Goal: Transaction & Acquisition: Purchase product/service

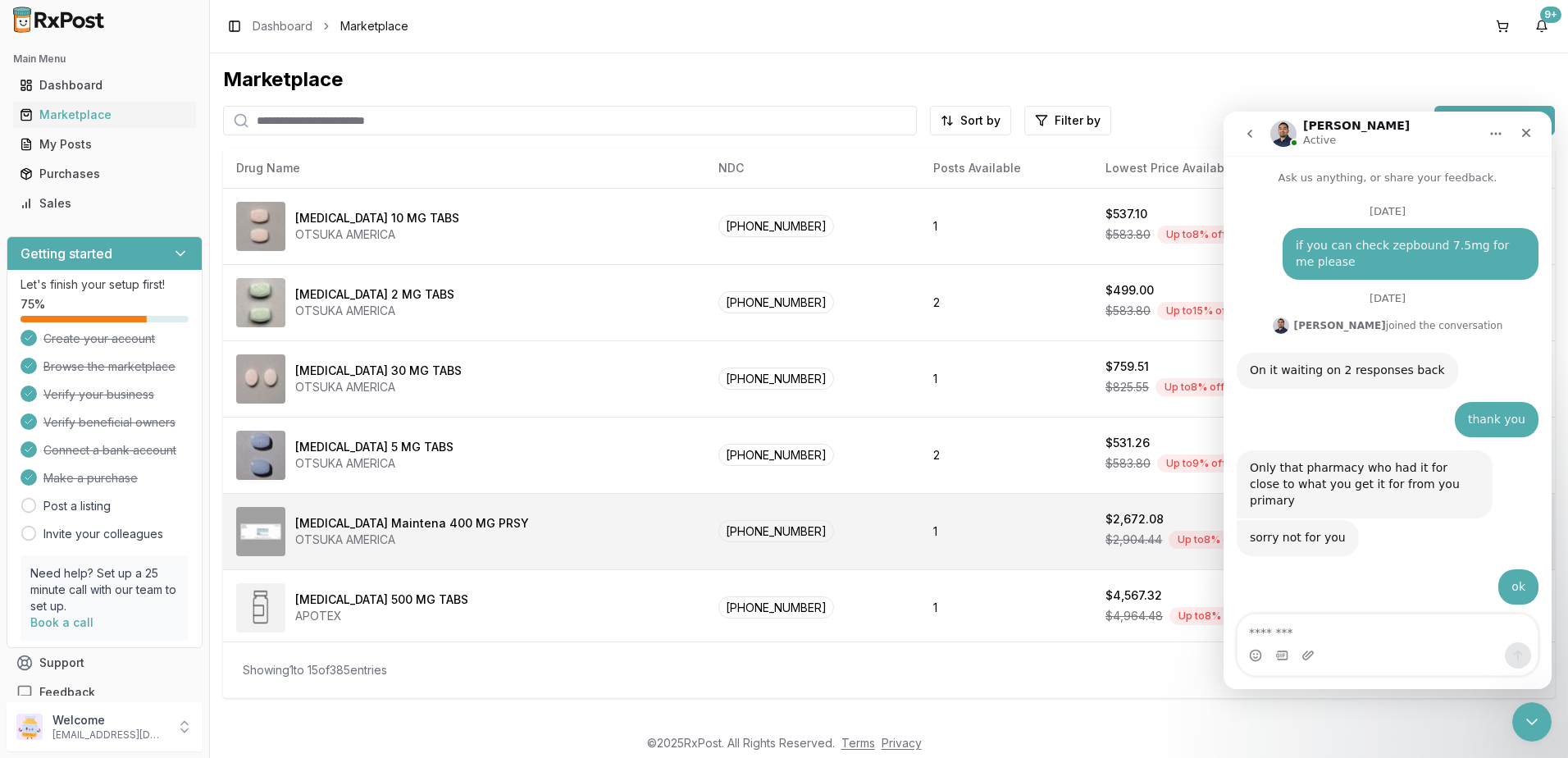
scroll to position [10627, 0]
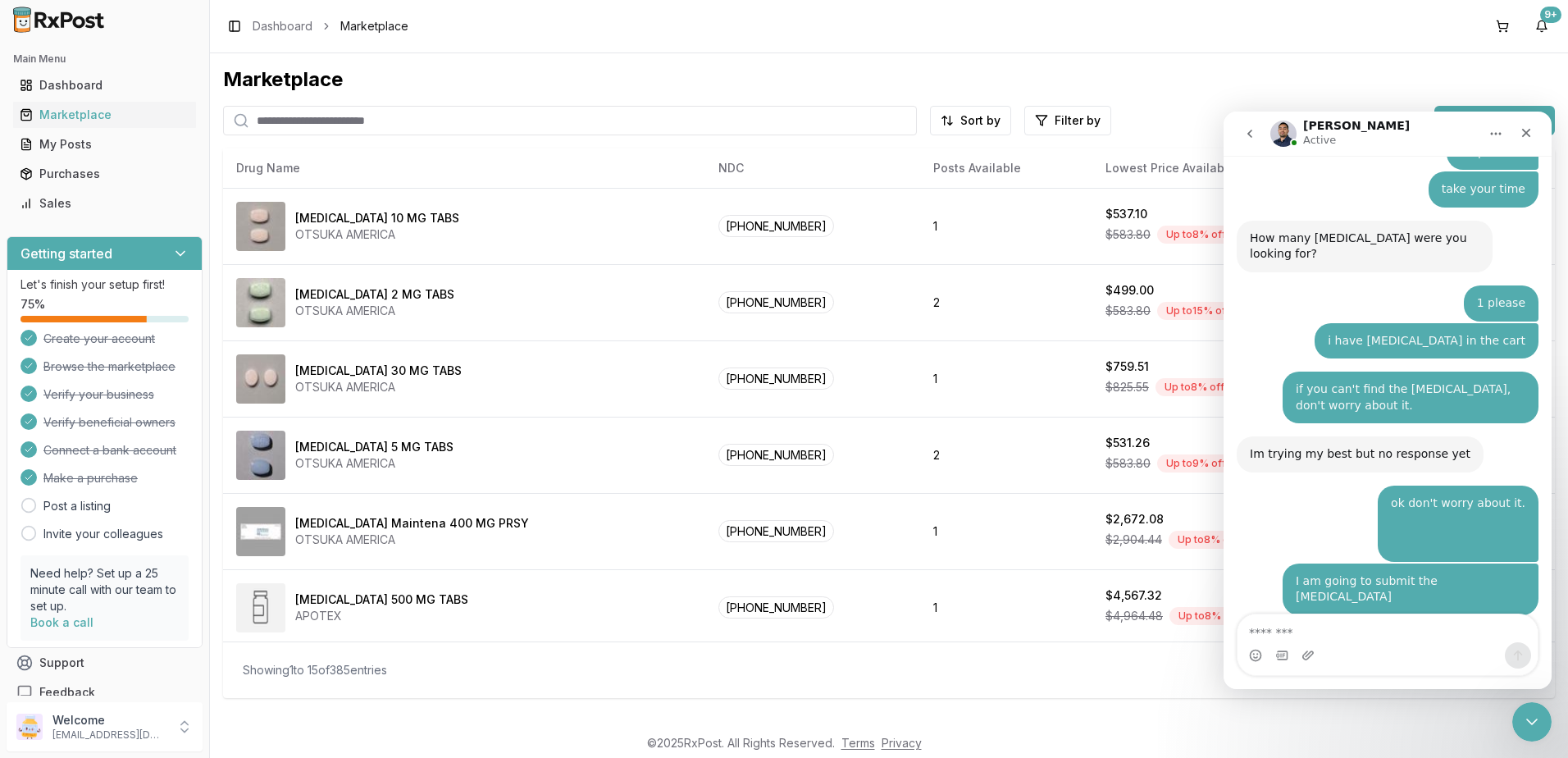
click at [457, 115] on input "search" at bounding box center [570, 121] width 694 height 29
type input "*******"
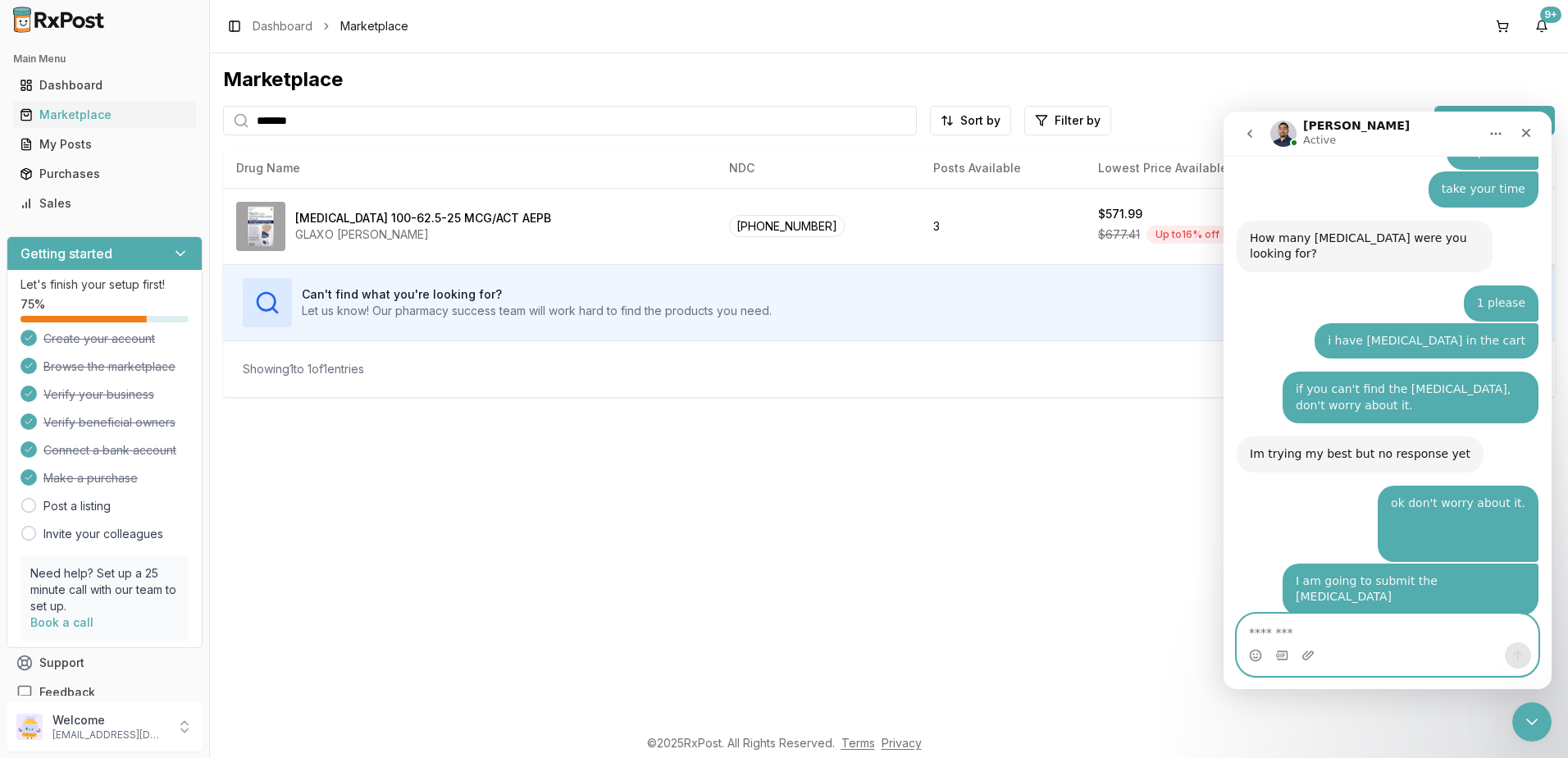
click at [1332, 630] on textarea "Message…" at bounding box center [1388, 628] width 300 height 28
click at [1349, 636] on textarea "Message…" at bounding box center [1388, 628] width 300 height 28
type textarea "*"
type textarea "**********"
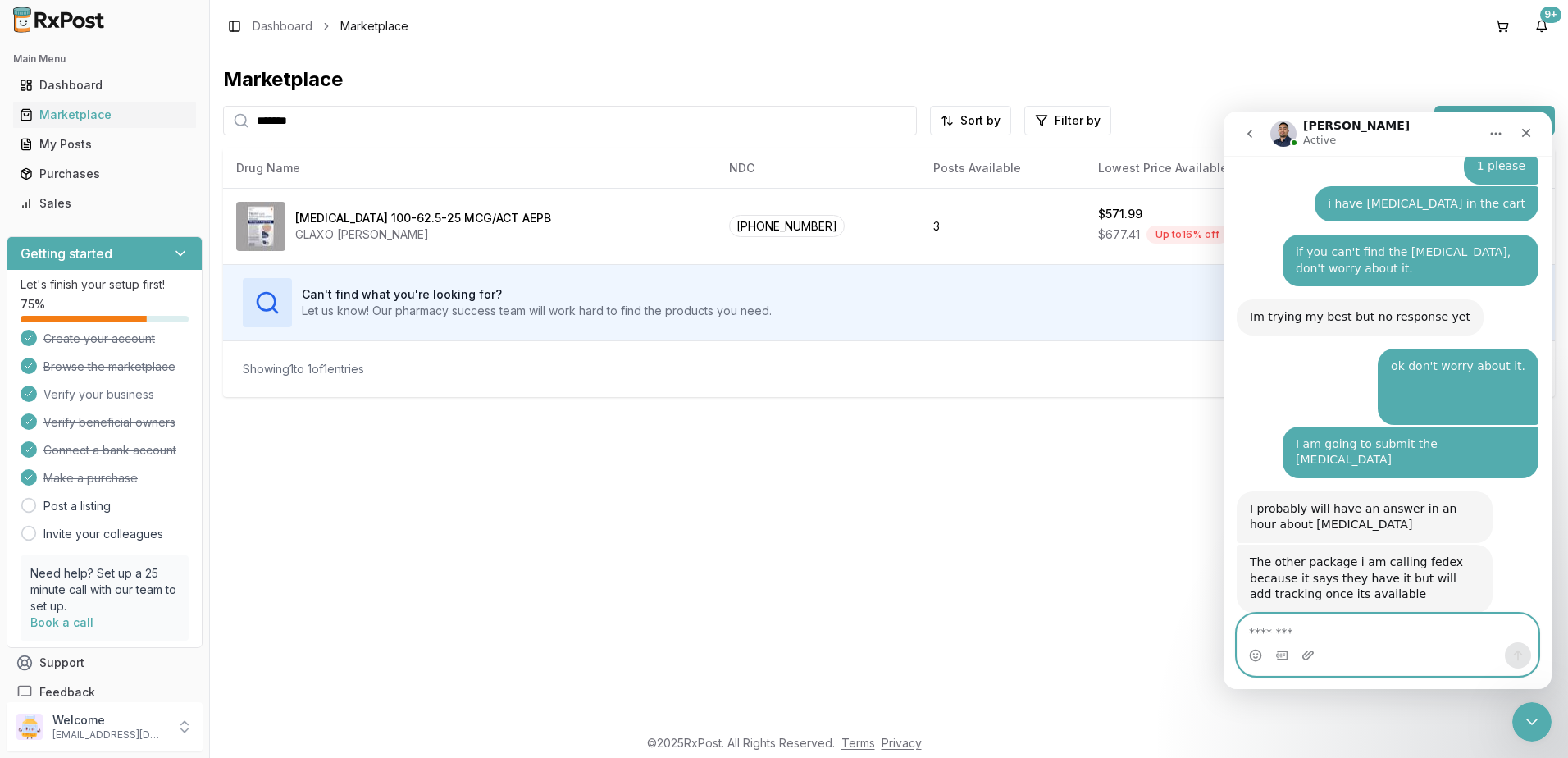
scroll to position [10800, 0]
type textarea "**********"
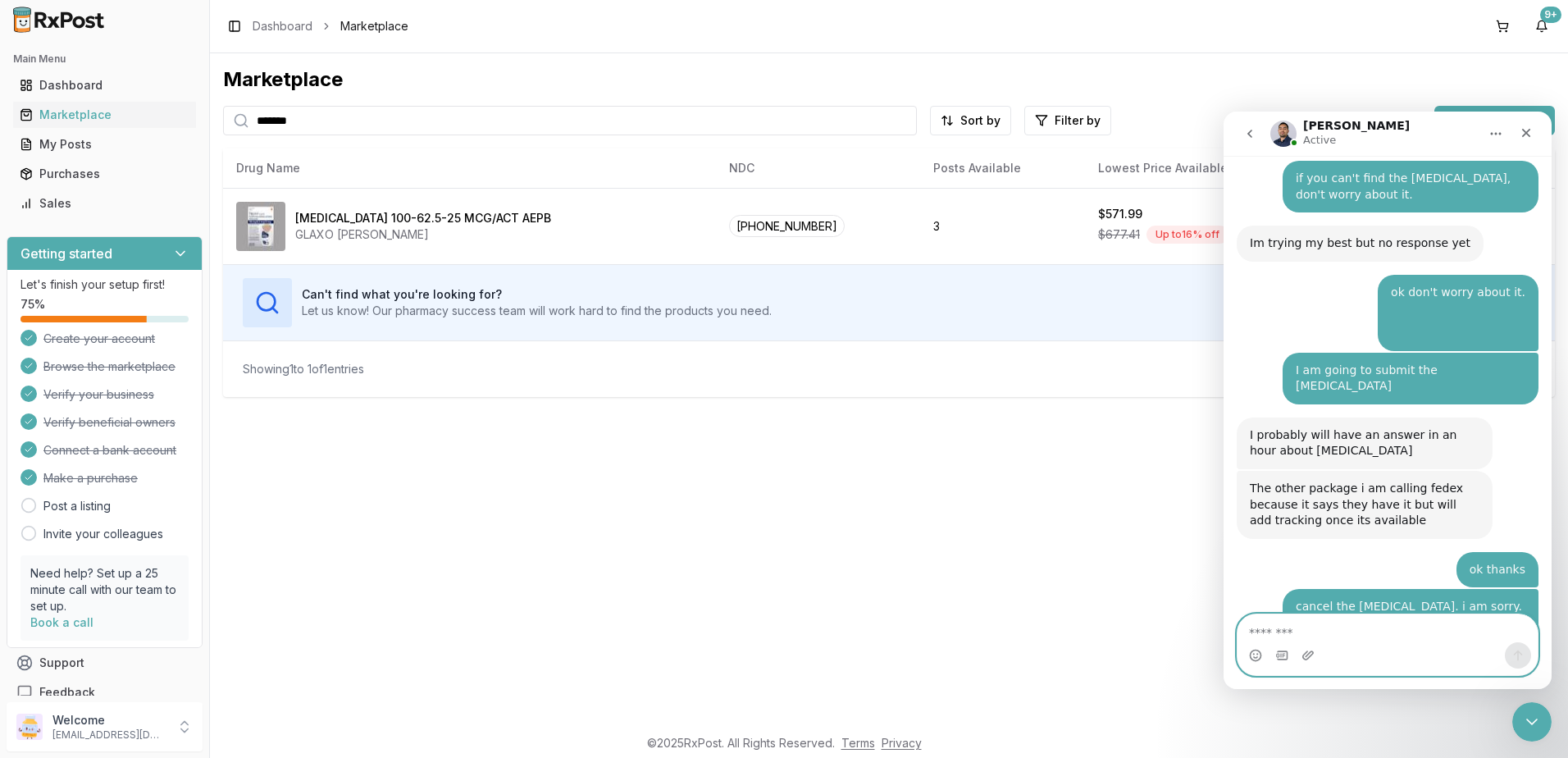
scroll to position [10952, 0]
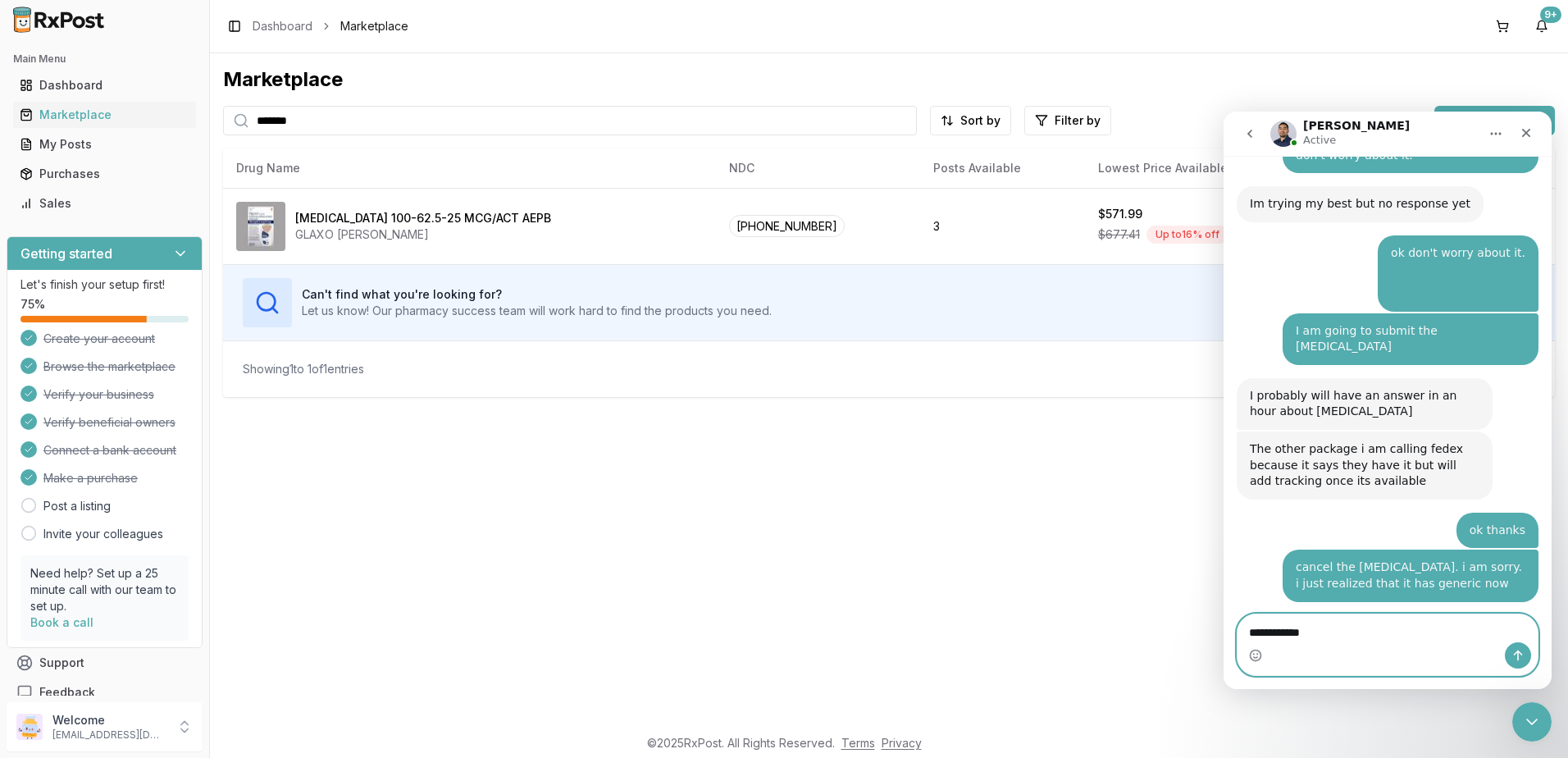
type textarea "**********"
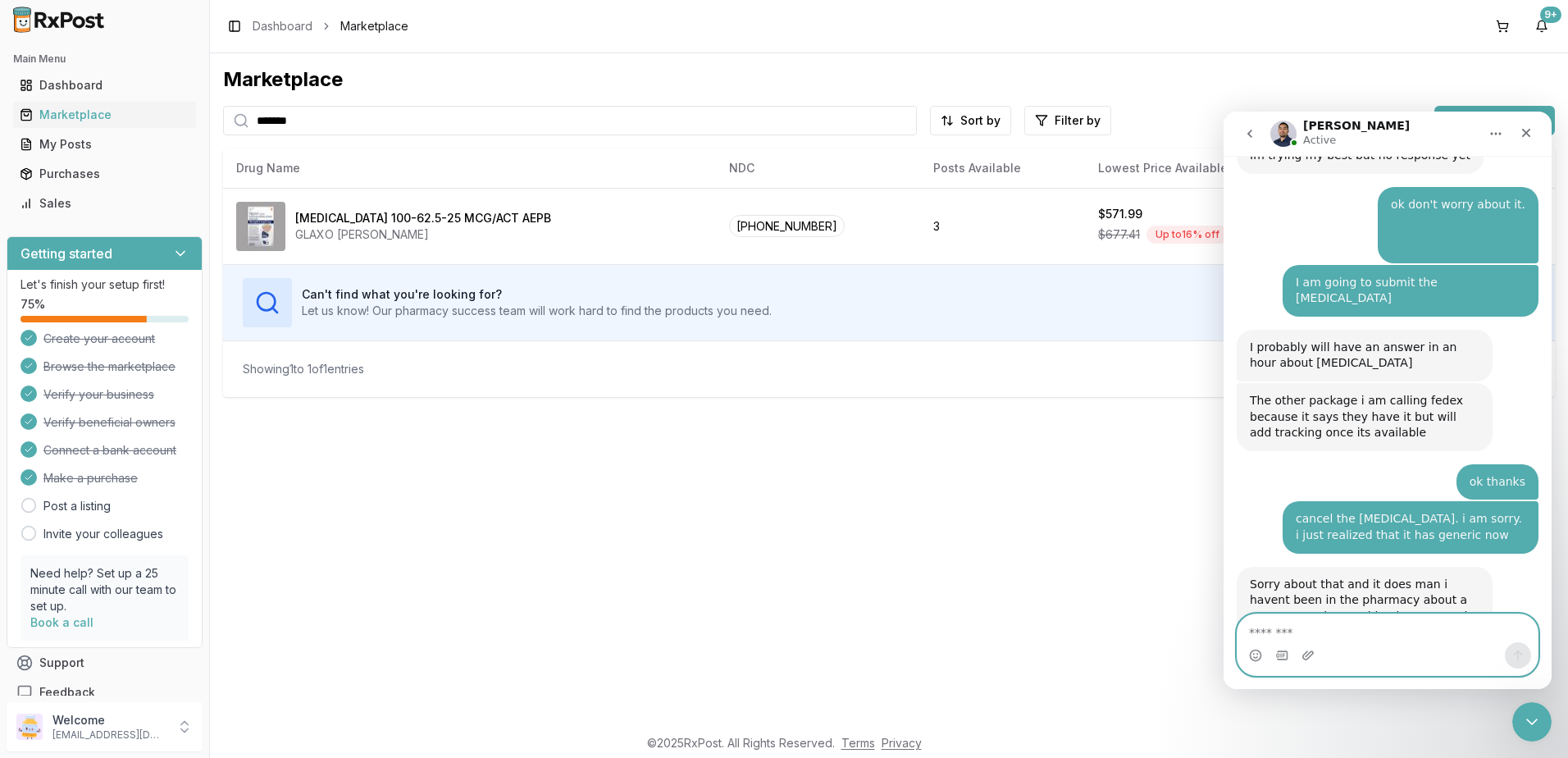
scroll to position [11066, 0]
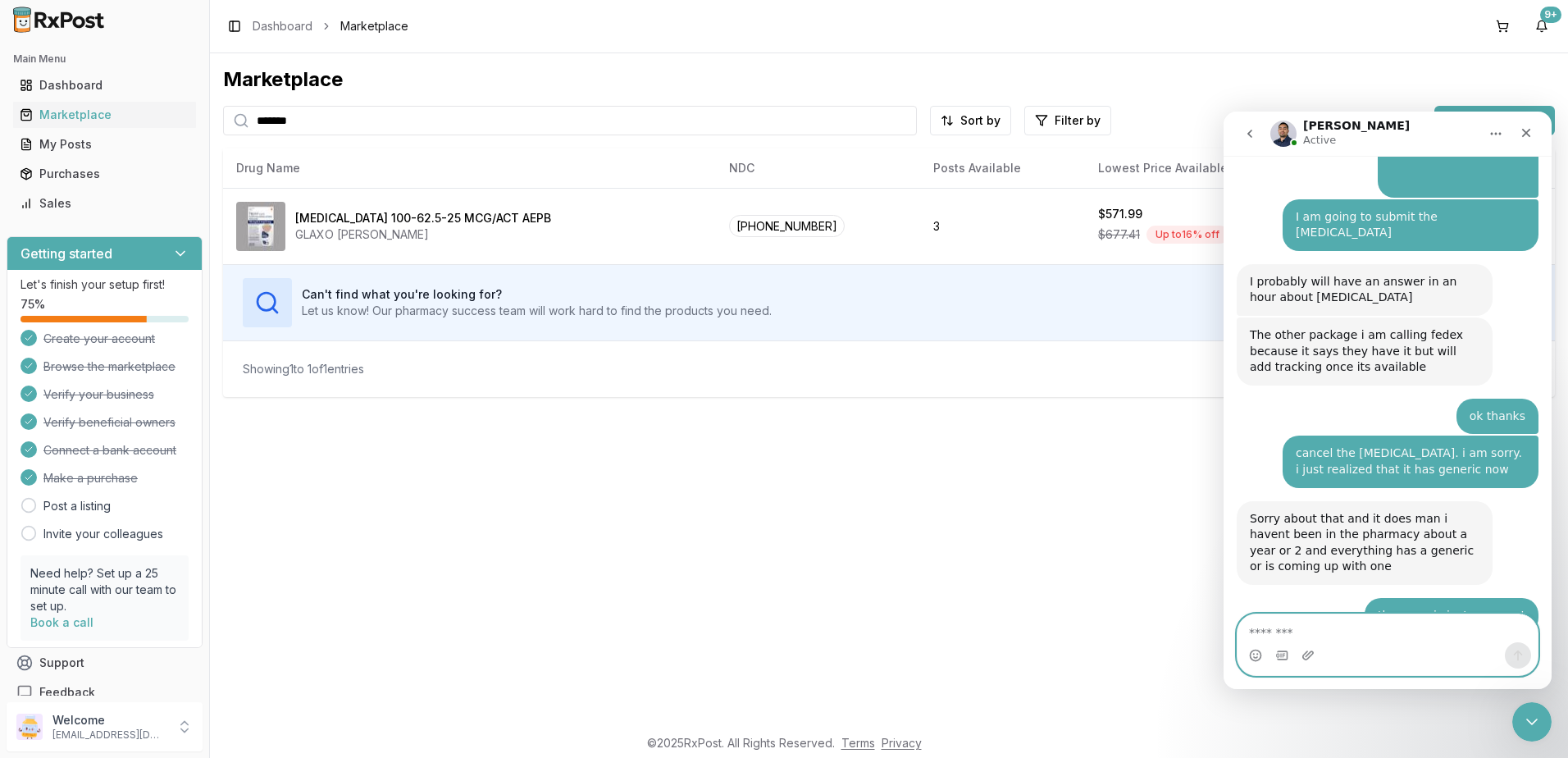
click at [1343, 614] on textarea "Message…" at bounding box center [1388, 628] width 300 height 28
type textarea "**"
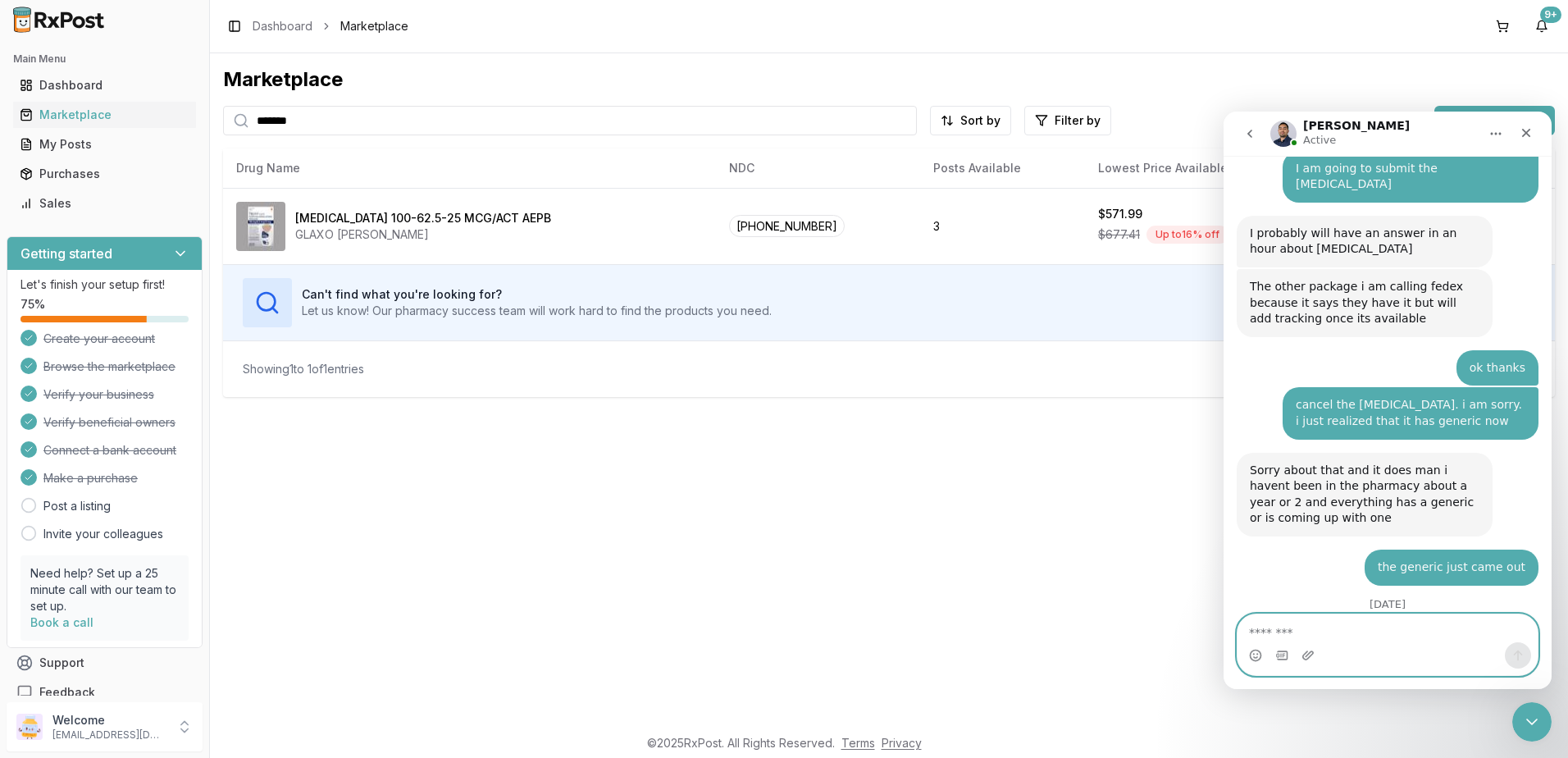
scroll to position [11202, 0]
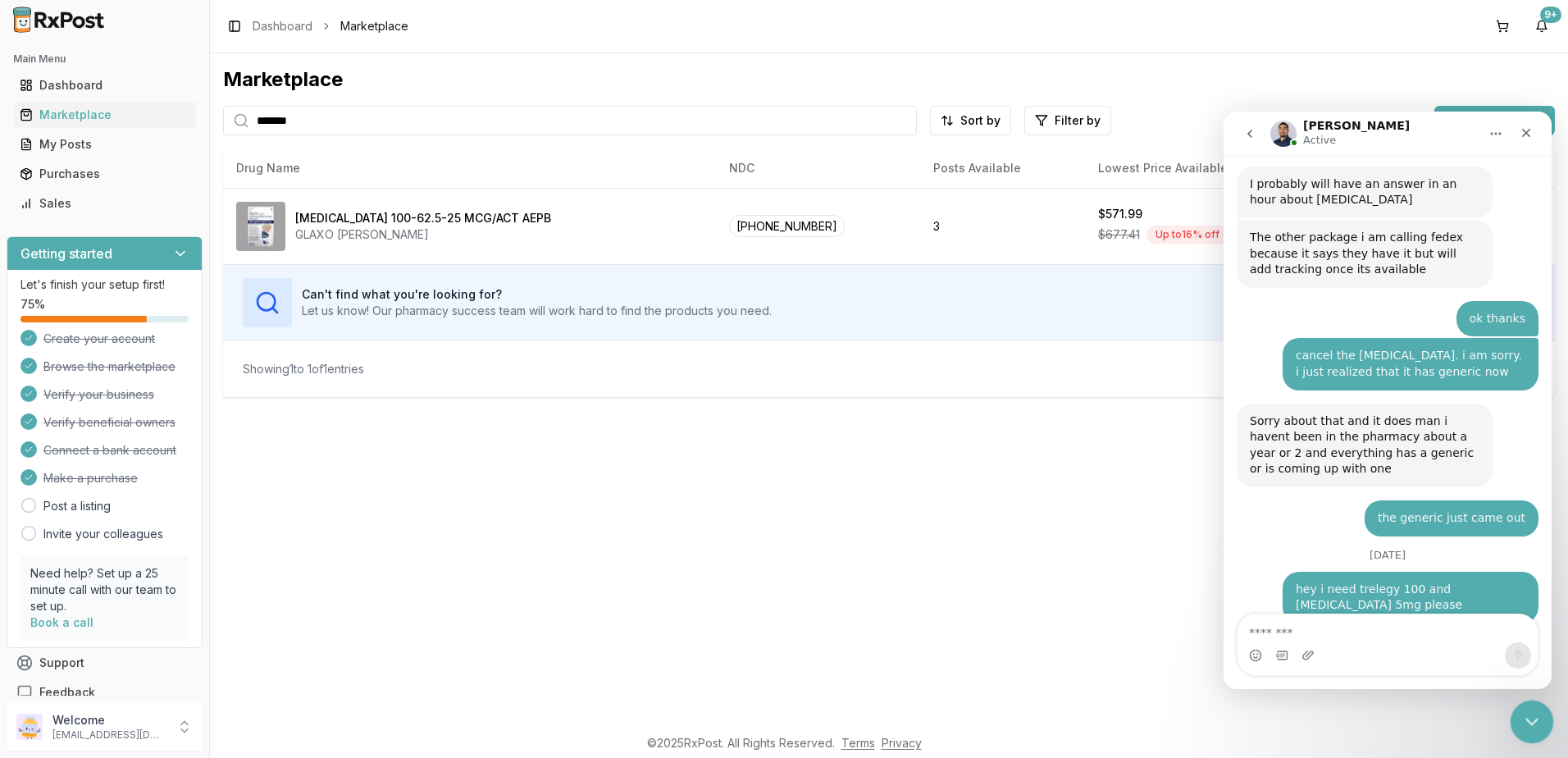
drag, startPoint x: 1533, startPoint y: 722, endPoint x: 3077, endPoint y: 1197, distance: 1615.4
click at [1534, 722] on icon "Close Intercom Messenger" at bounding box center [1529, 719] width 20 height 20
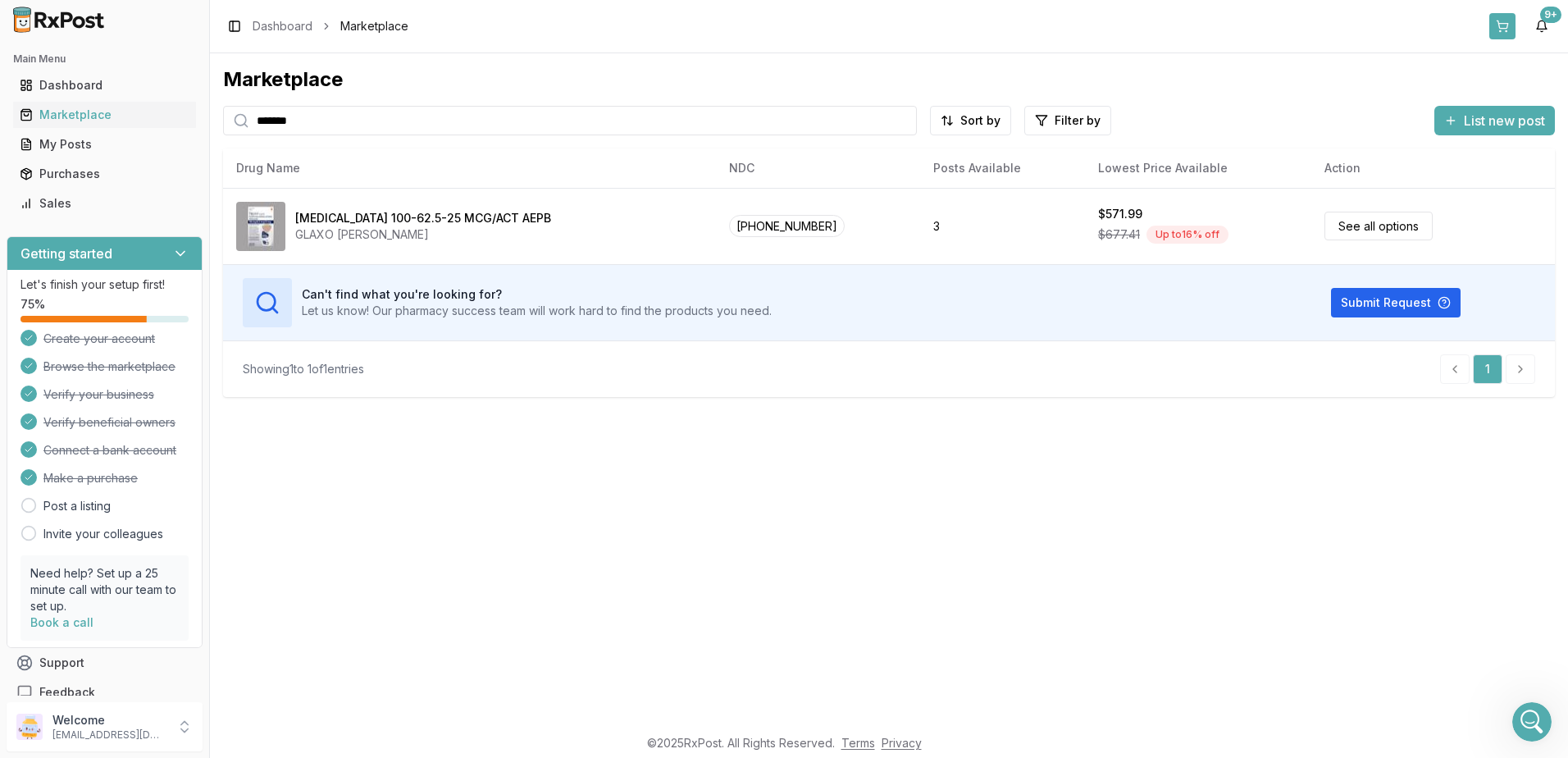
click at [1501, 21] on button at bounding box center [1502, 26] width 26 height 26
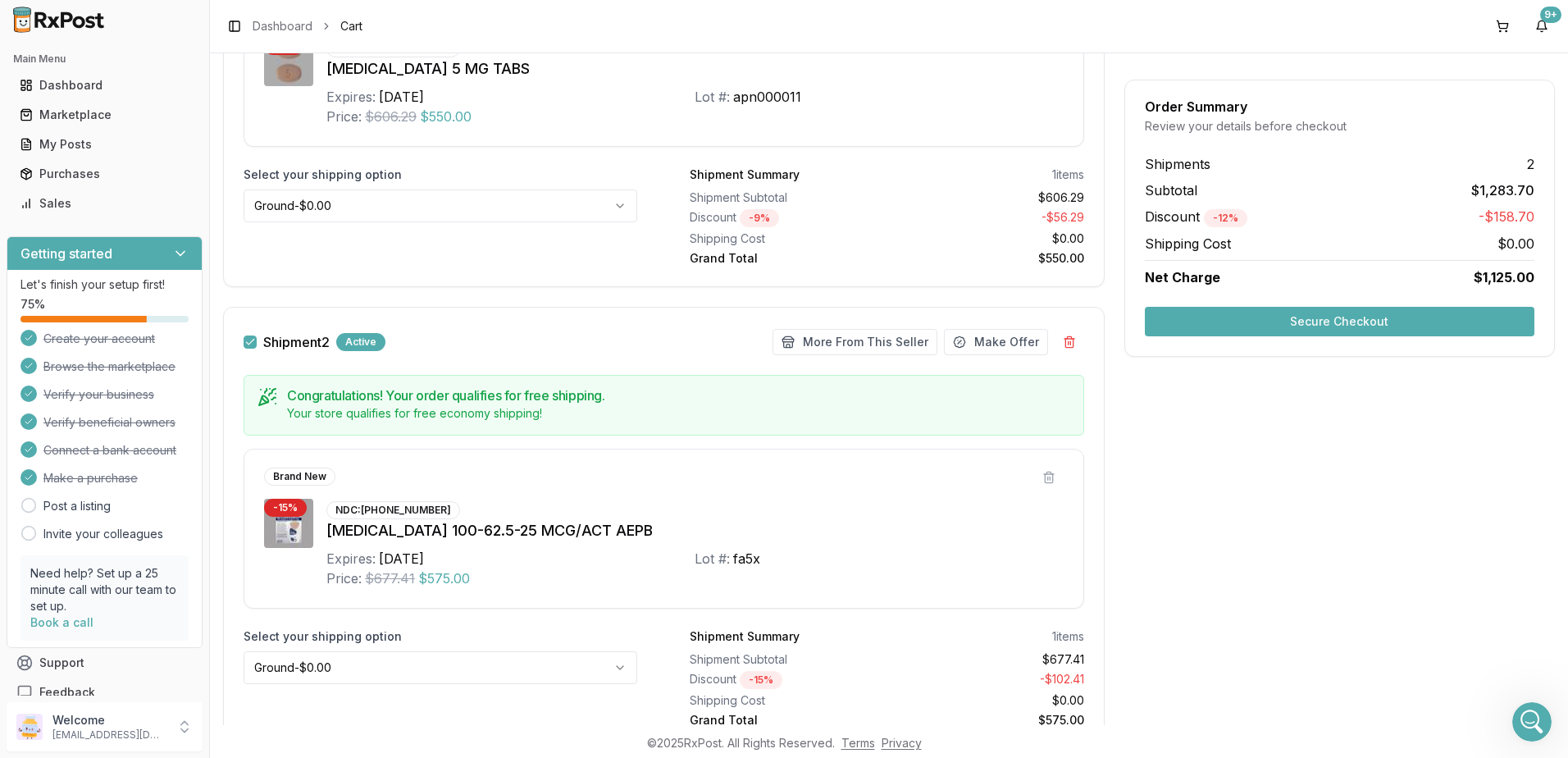
scroll to position [410, 0]
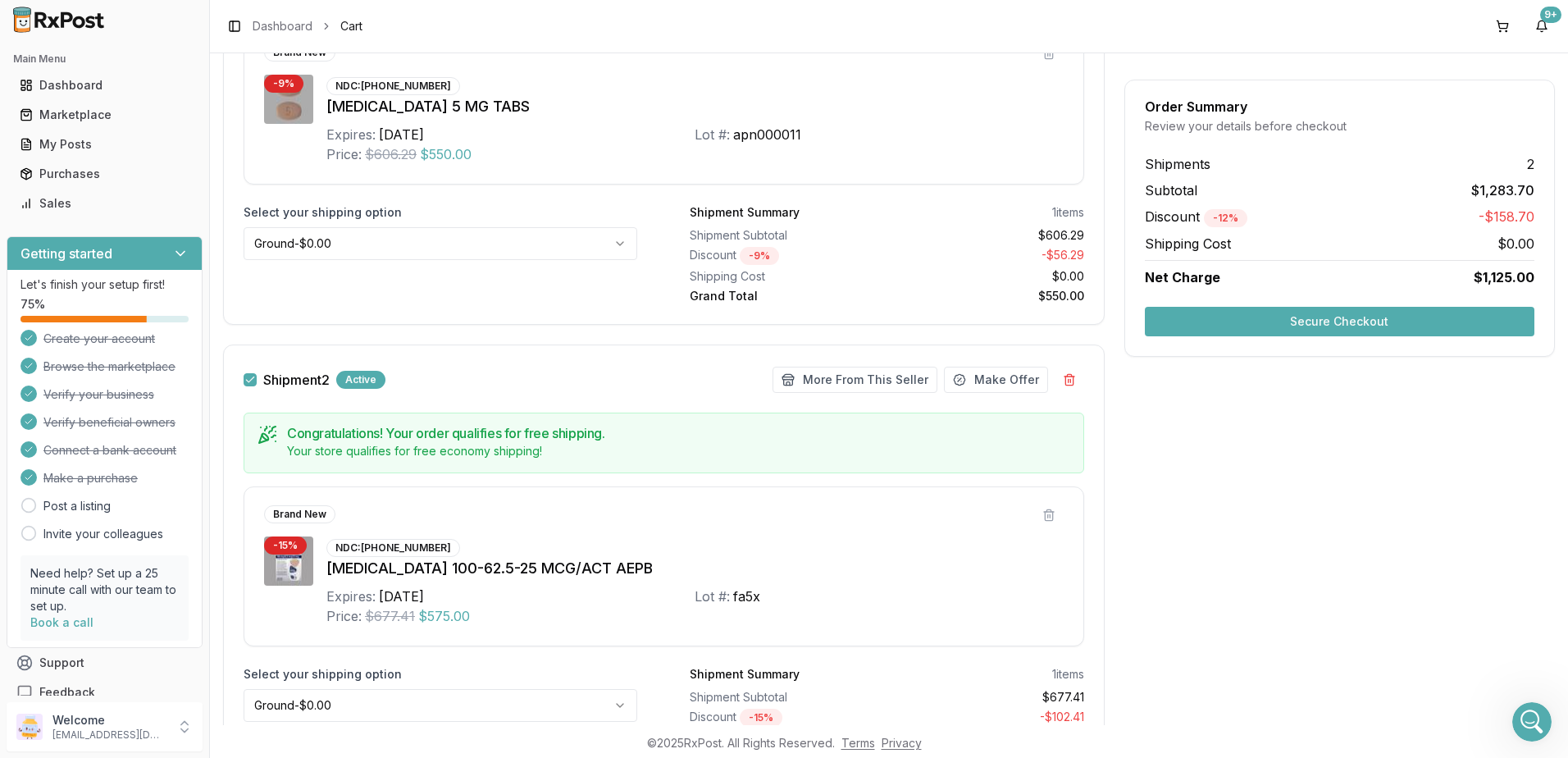
drag, startPoint x: 1349, startPoint y: 318, endPoint x: 1362, endPoint y: 322, distance: 13.6
click at [1349, 319] on button "Secure Checkout" at bounding box center [1339, 322] width 389 height 29
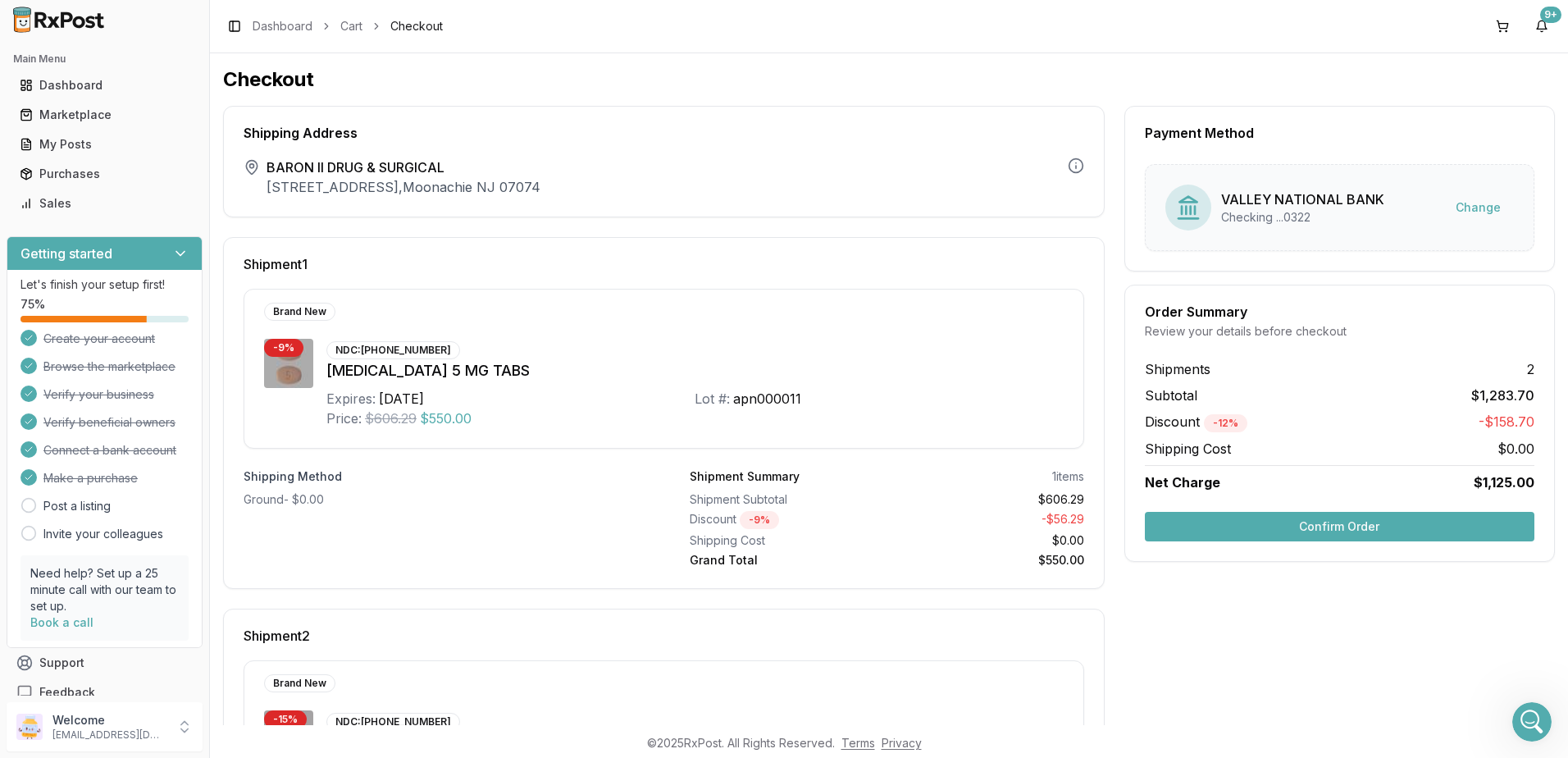
click at [1335, 527] on button "Confirm Order" at bounding box center [1339, 526] width 389 height 29
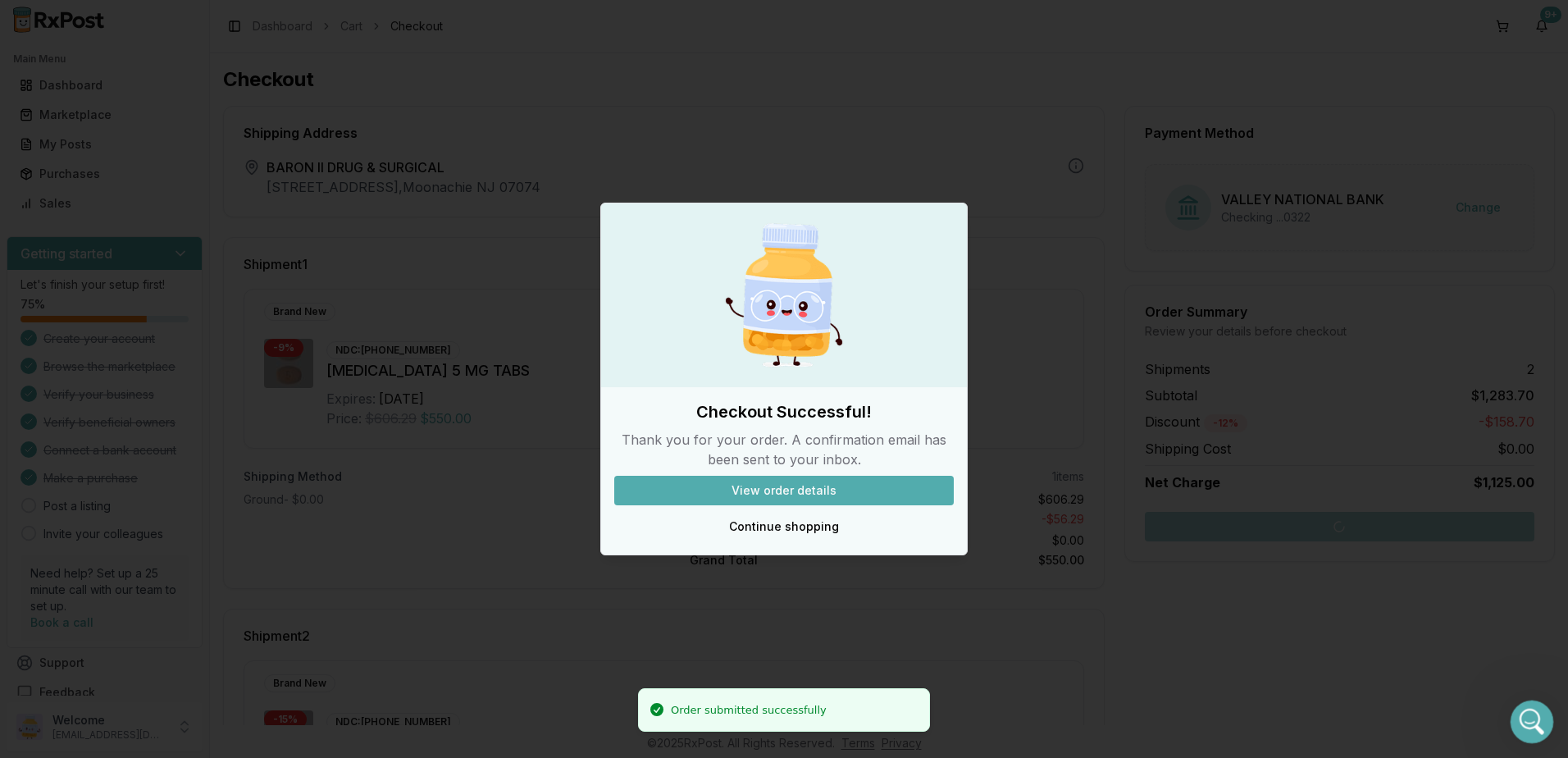
click at [1525, 715] on icon "Open Intercom Messenger" at bounding box center [1529, 719] width 27 height 27
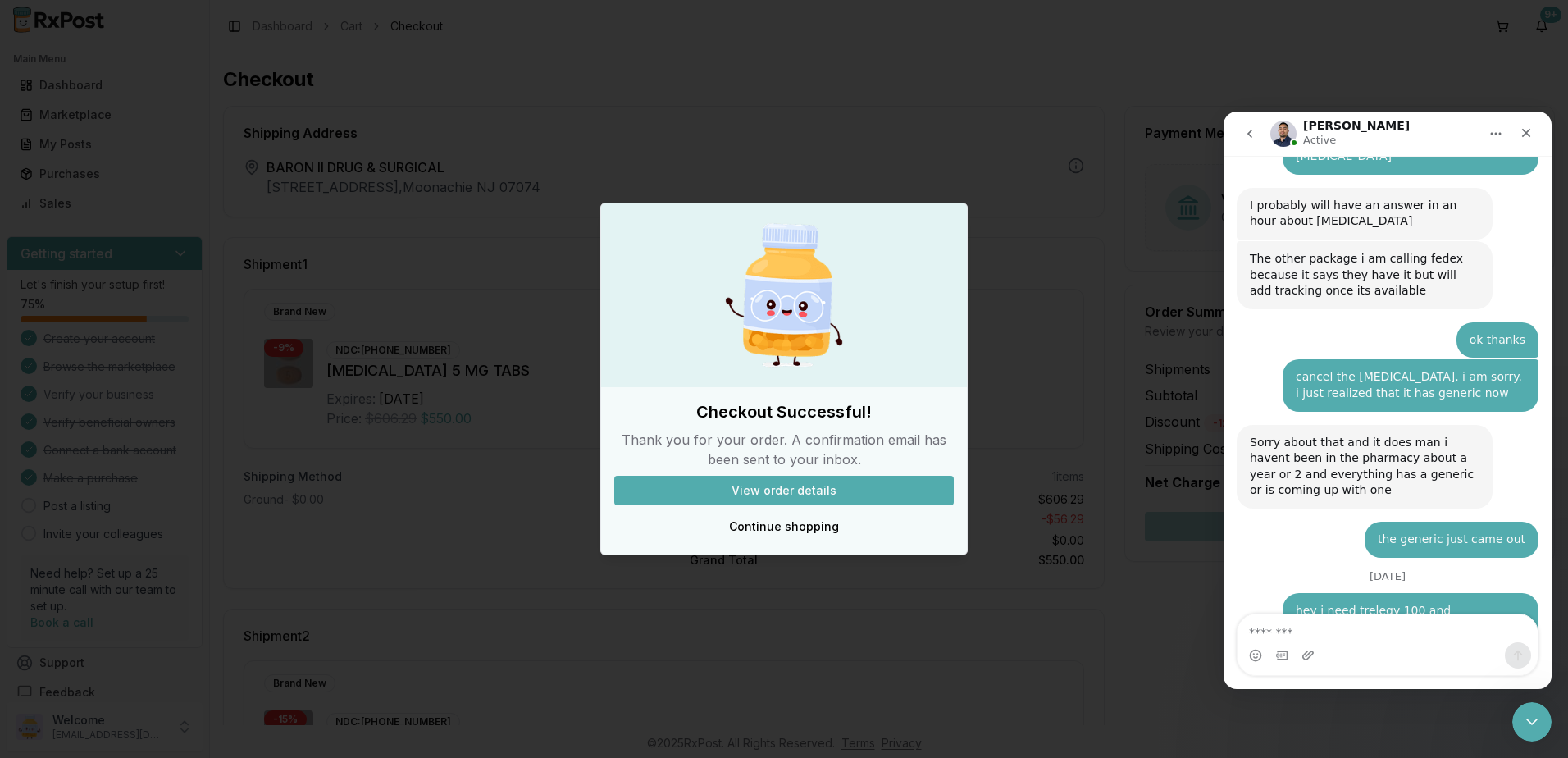
scroll to position [11202, 0]
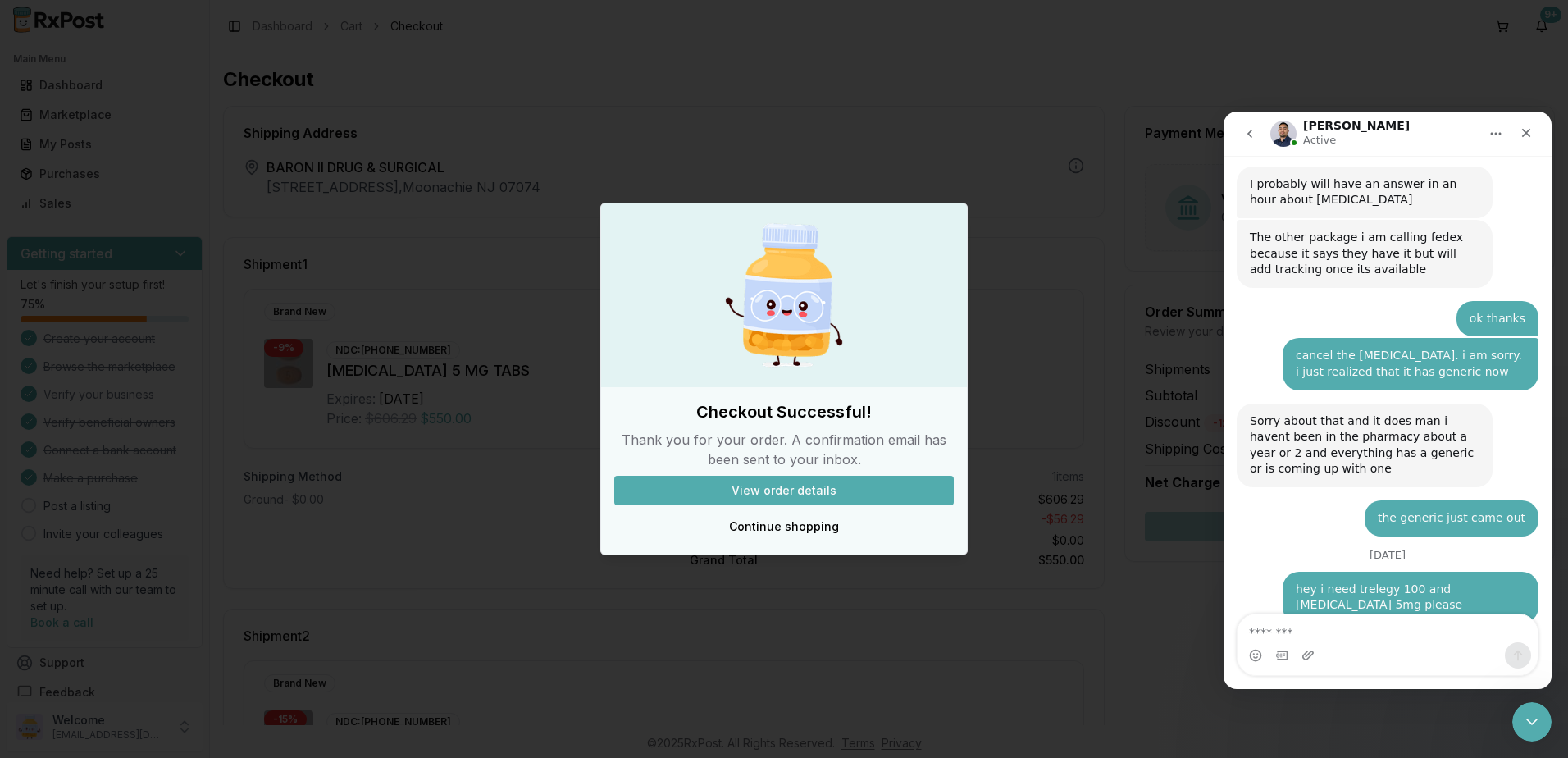
click at [1347, 623] on textarea "Message…" at bounding box center [1388, 628] width 300 height 28
type textarea "*"
type textarea "**********"
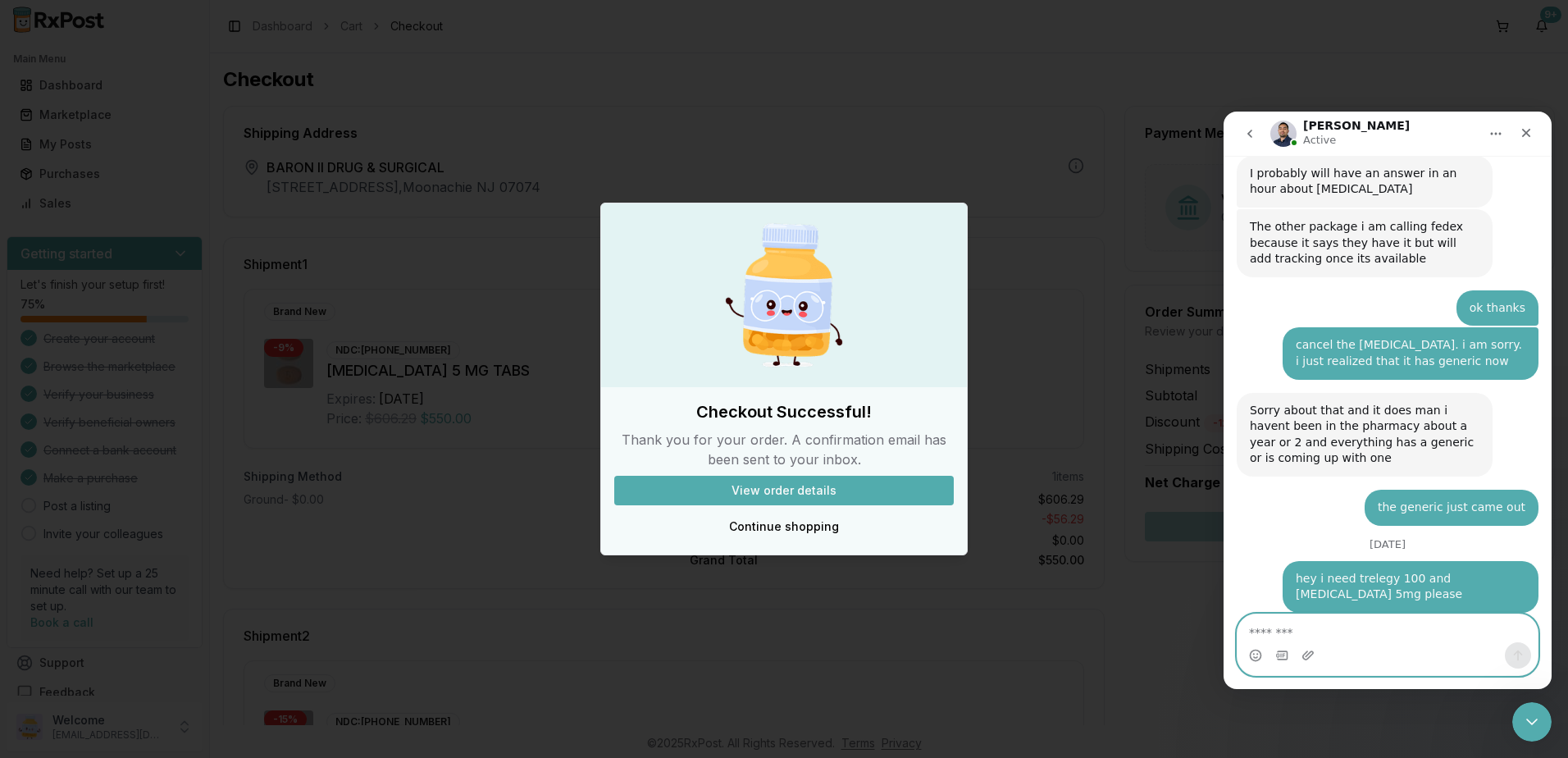
scroll to position [11288, 0]
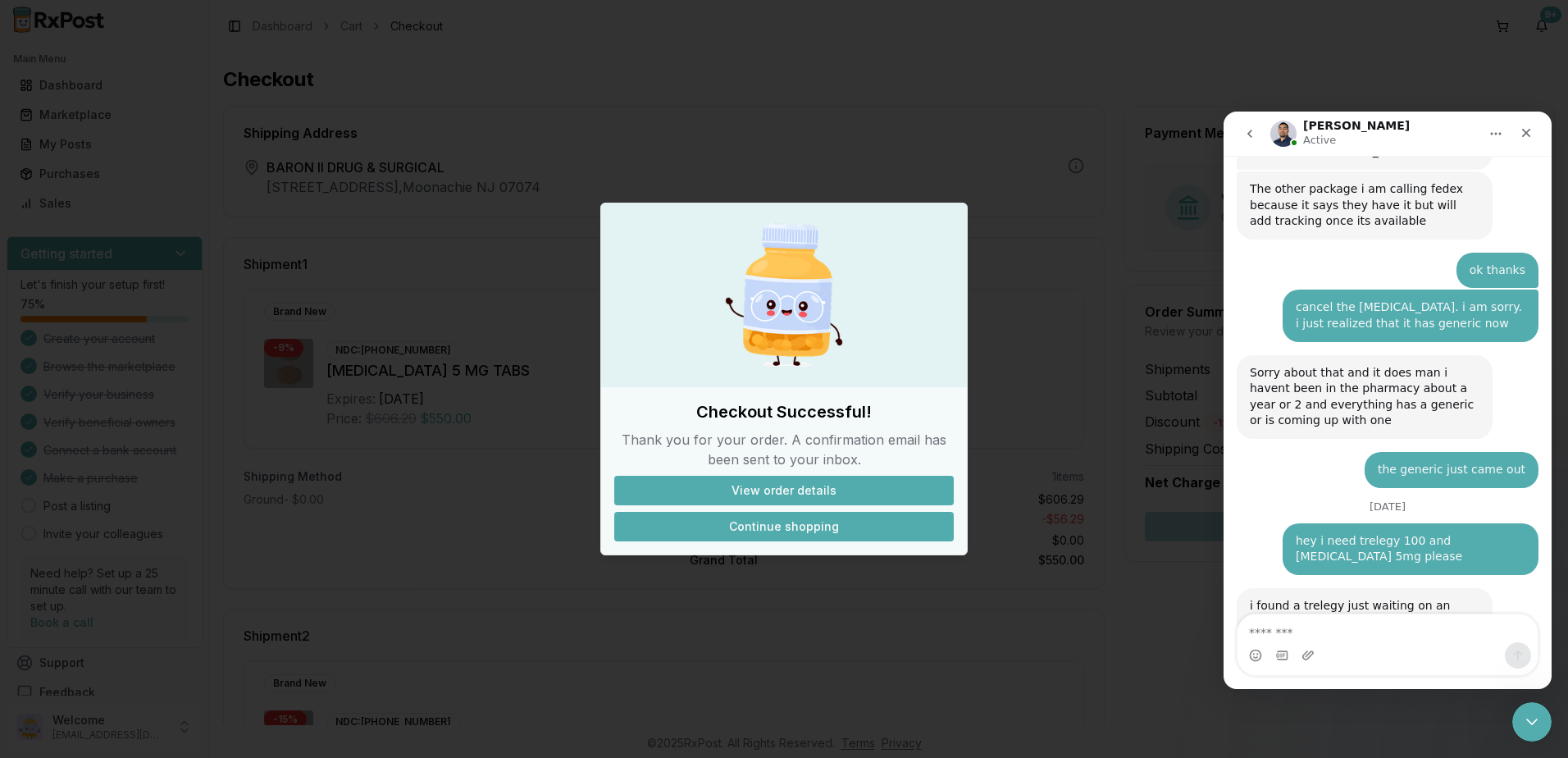
click at [753, 529] on button "Continue shopping" at bounding box center [783, 526] width 339 height 29
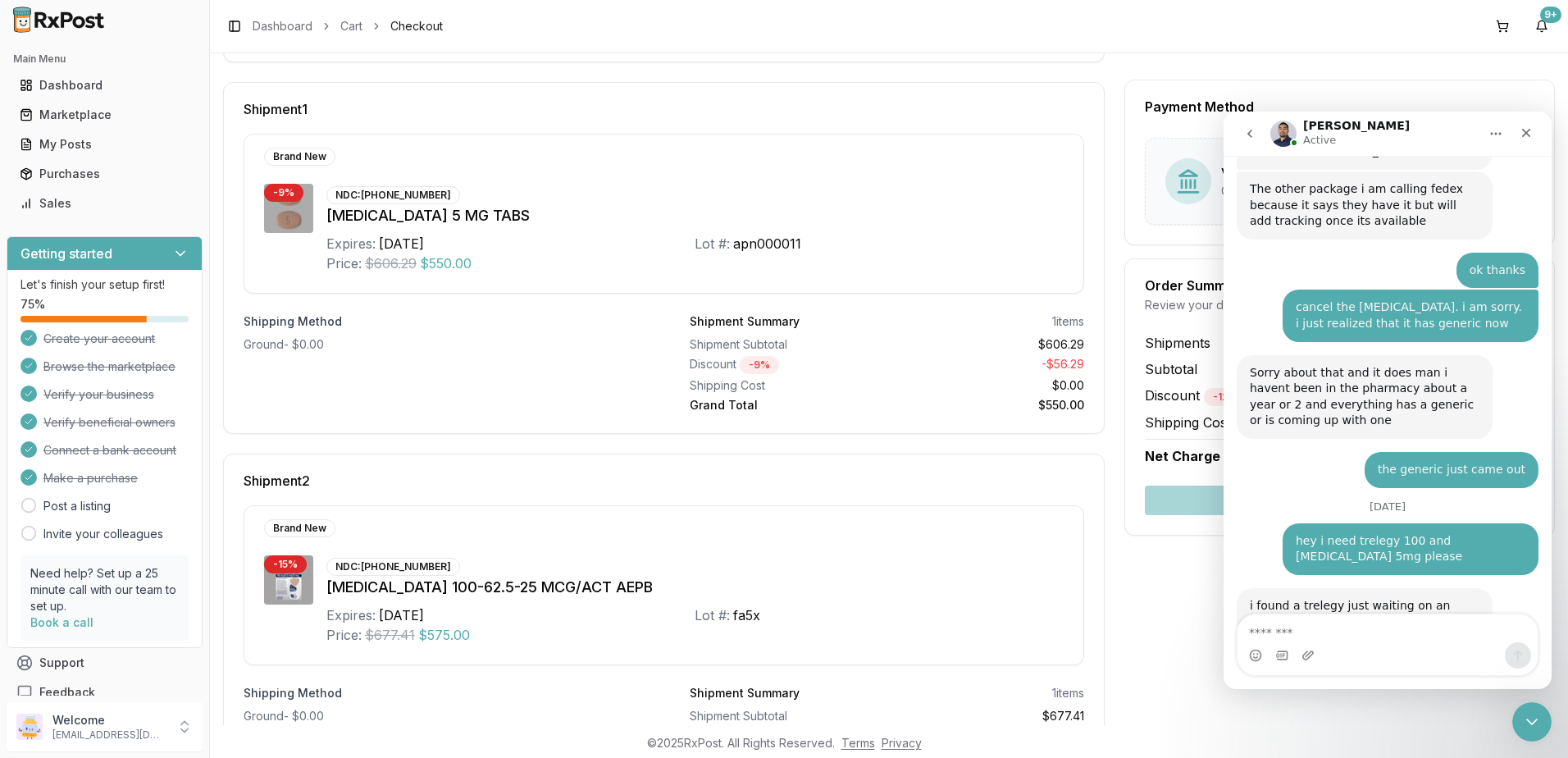
scroll to position [262, 0]
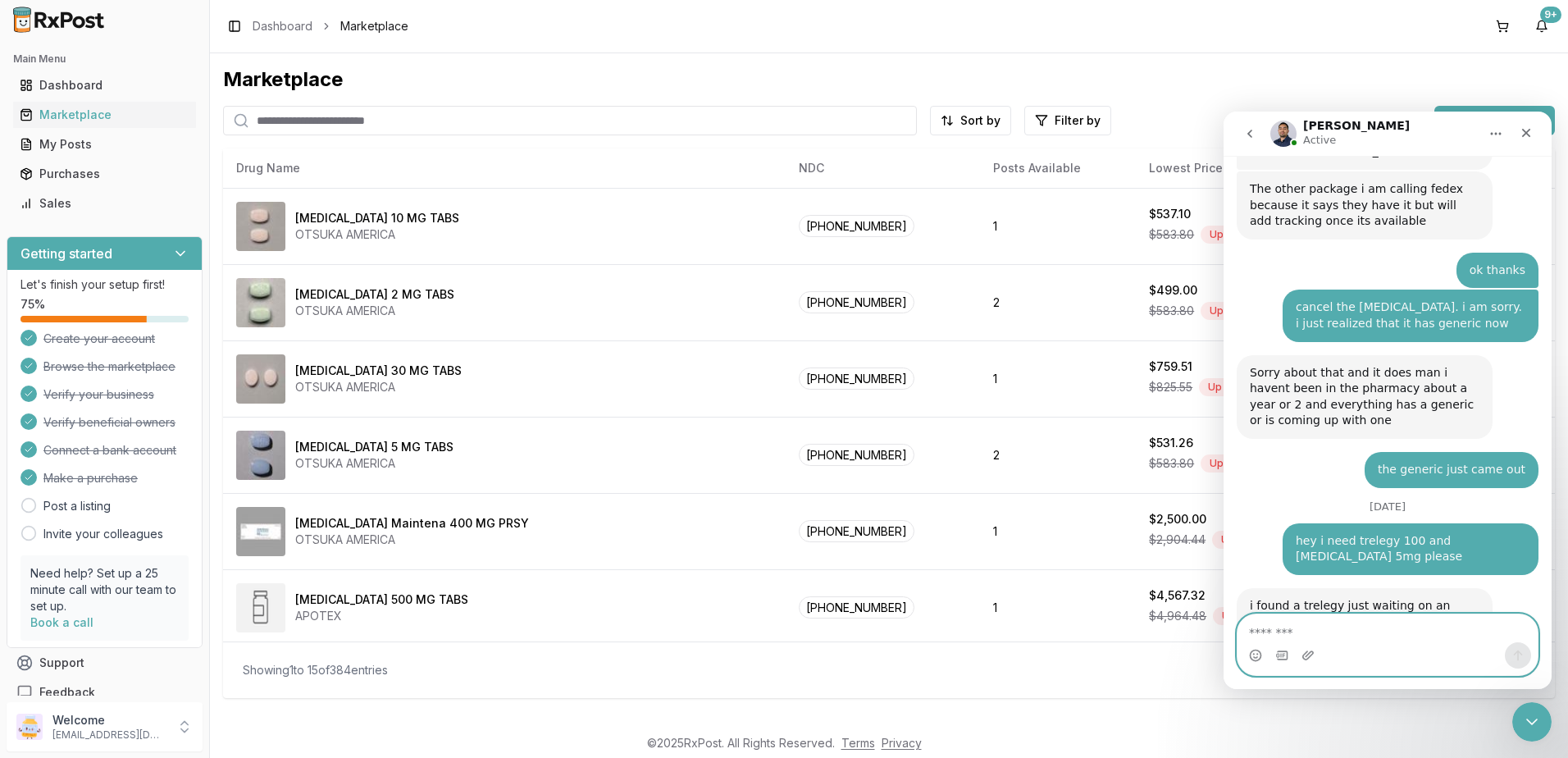
click at [1382, 626] on textarea "Message…" at bounding box center [1388, 628] width 300 height 28
click at [1360, 628] on textarea "Message…" at bounding box center [1388, 628] width 300 height 28
click at [1438, 649] on div "Intercom messenger" at bounding box center [1388, 655] width 300 height 26
click at [1323, 623] on textarea "Message…" at bounding box center [1388, 628] width 300 height 28
click at [1308, 624] on textarea "Message…" at bounding box center [1388, 628] width 300 height 28
